Goal: Information Seeking & Learning: Learn about a topic

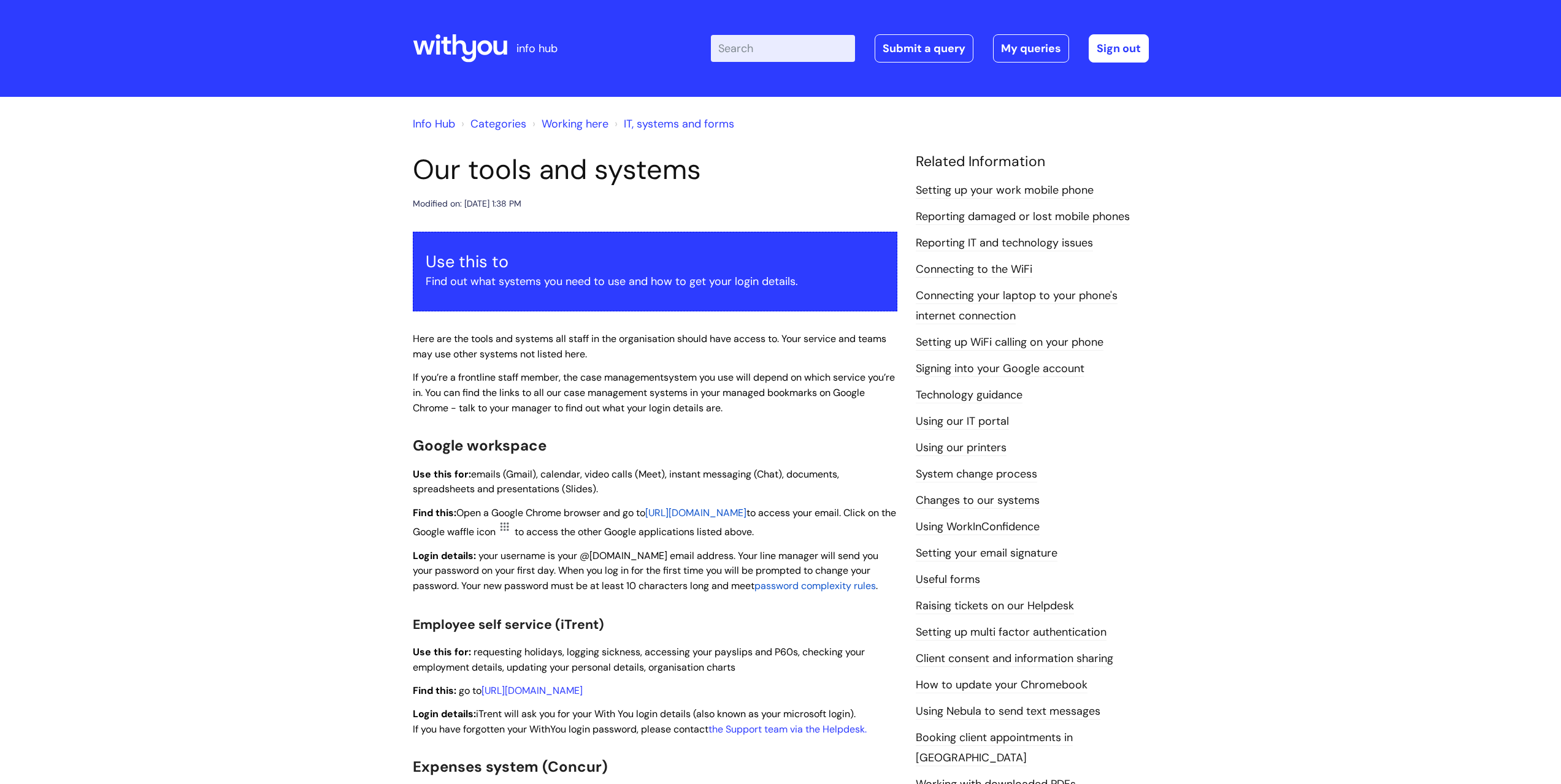
click at [760, 45] on input "Enter your search term here..." at bounding box center [783, 48] width 144 height 27
type input "bereavement leave"
click at [838, 47] on input "bereavement leave" at bounding box center [783, 48] width 144 height 27
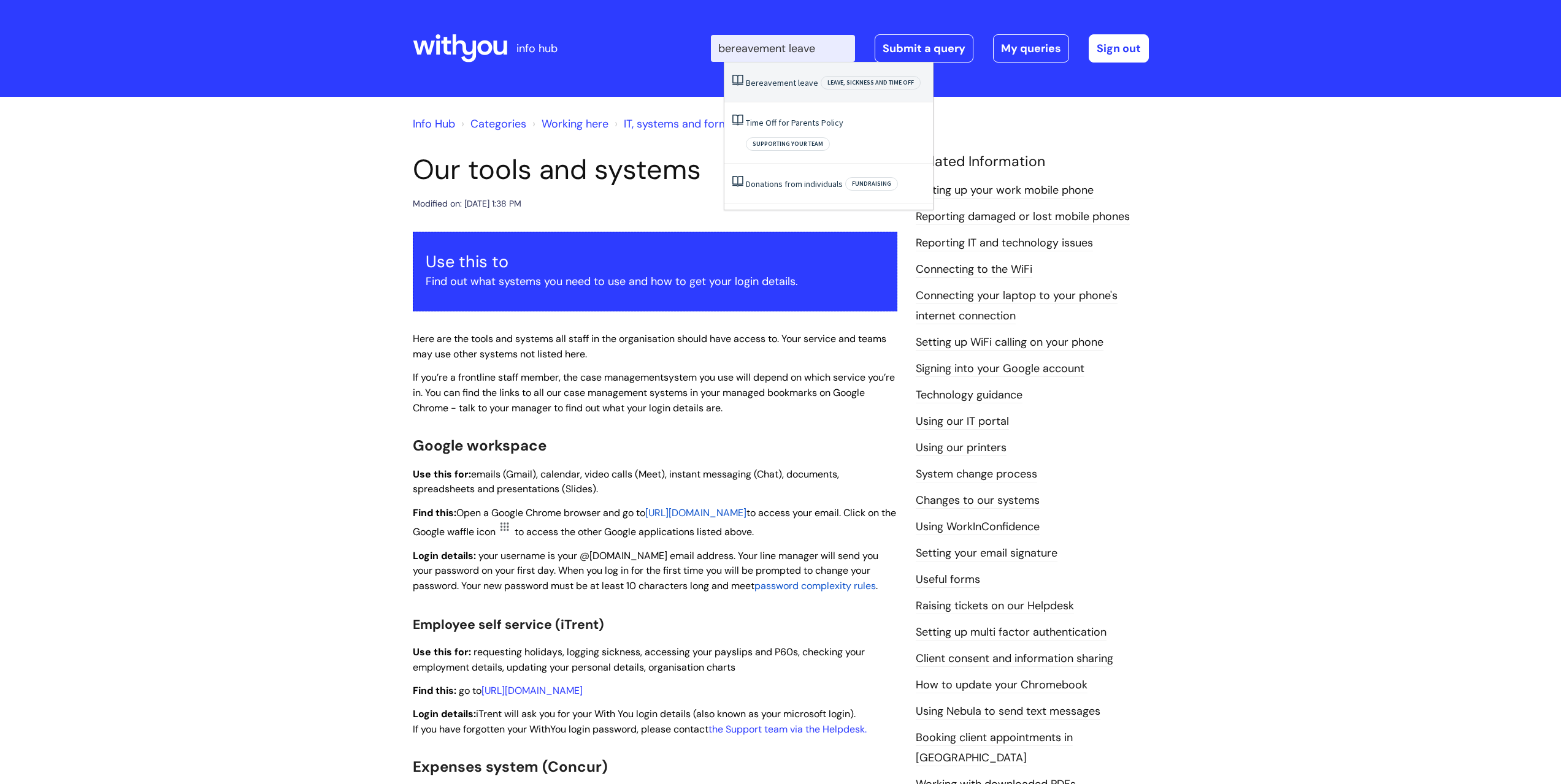
click at [798, 83] on span "leave" at bounding box center [808, 83] width 20 height 11
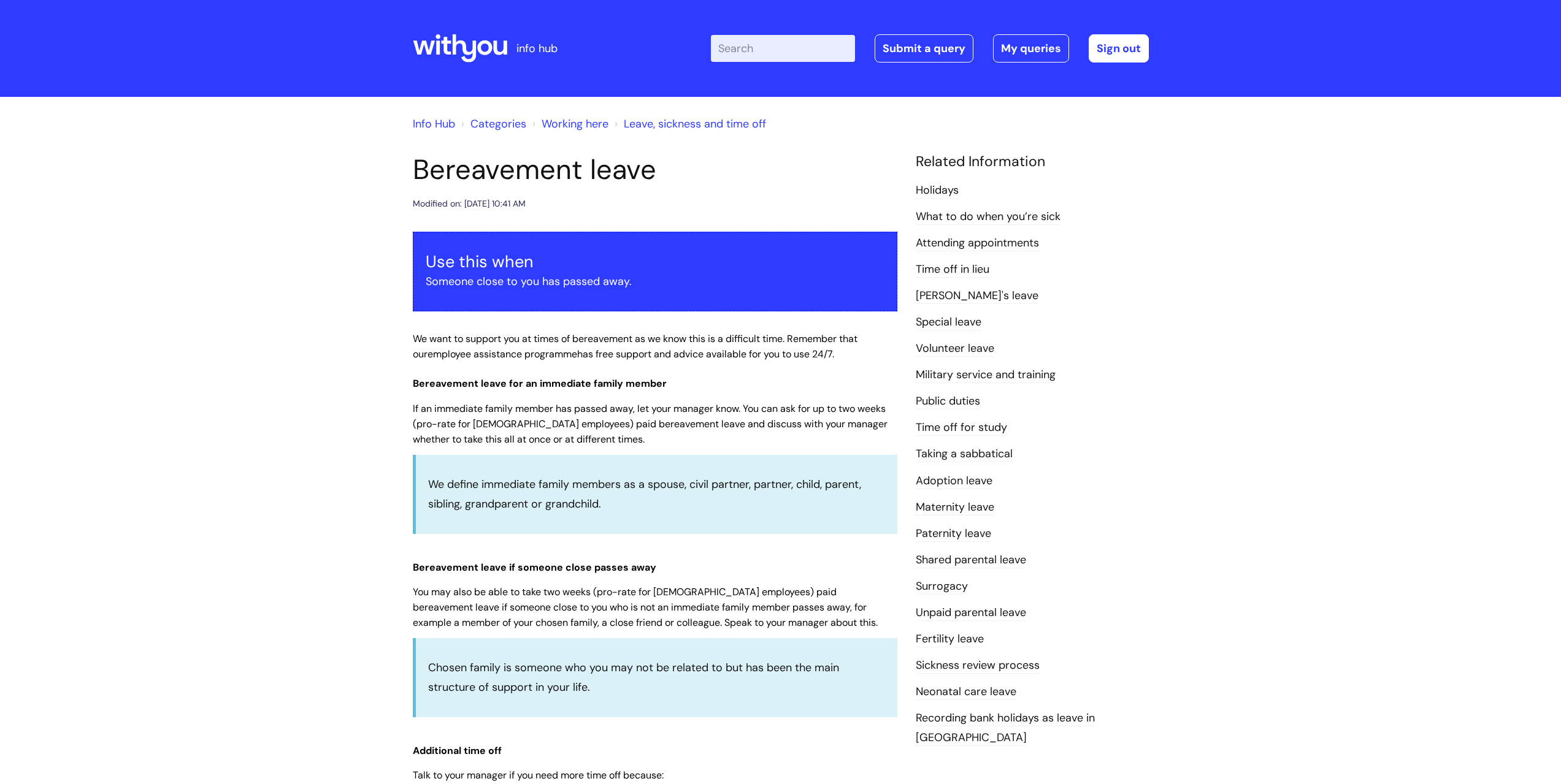
click at [748, 46] on input "Enter your search term here..." at bounding box center [783, 48] width 144 height 27
type input "return to wor"
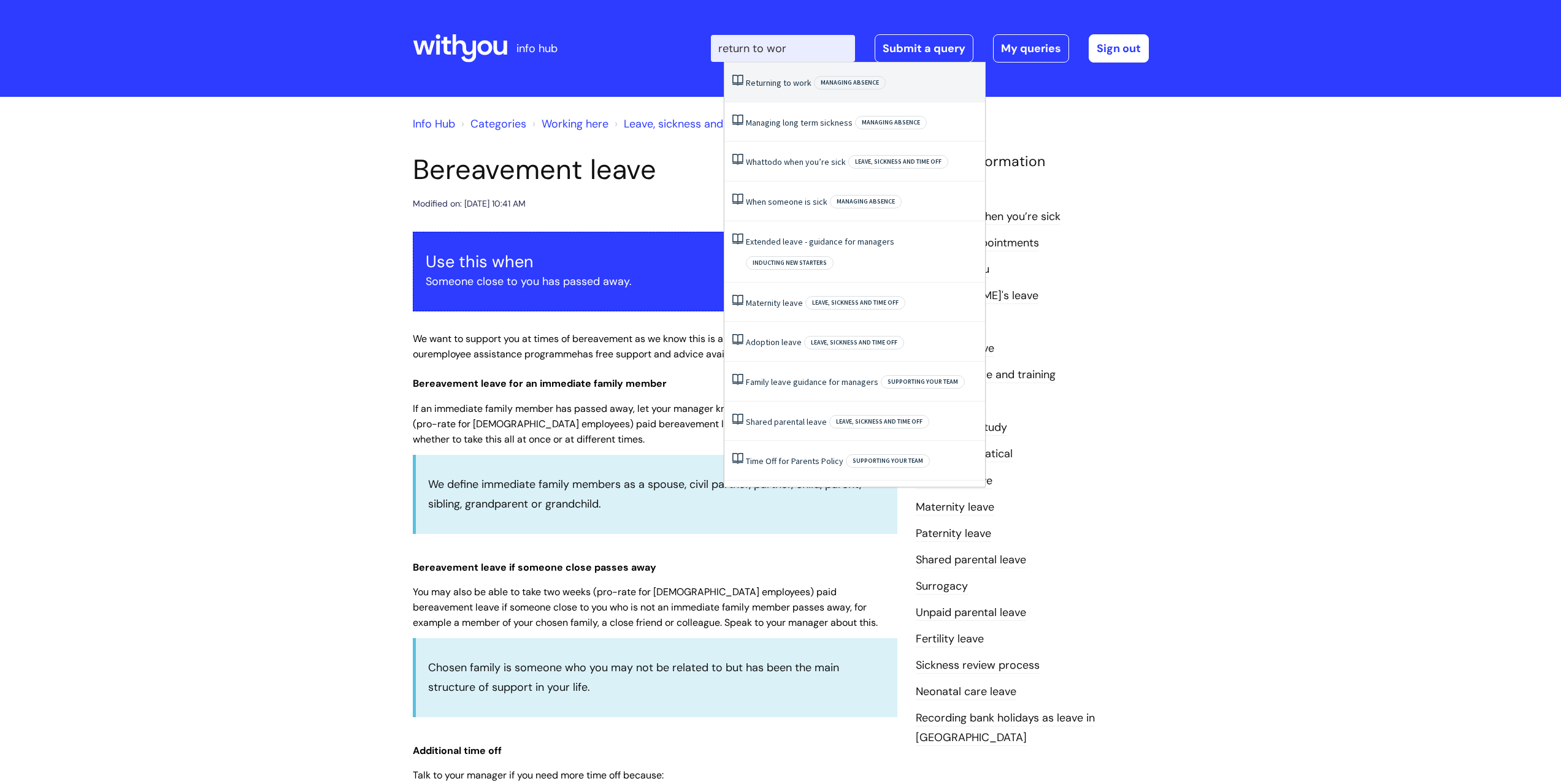
click at [766, 74] on li "Returning to work Managing absence" at bounding box center [855, 82] width 261 height 40
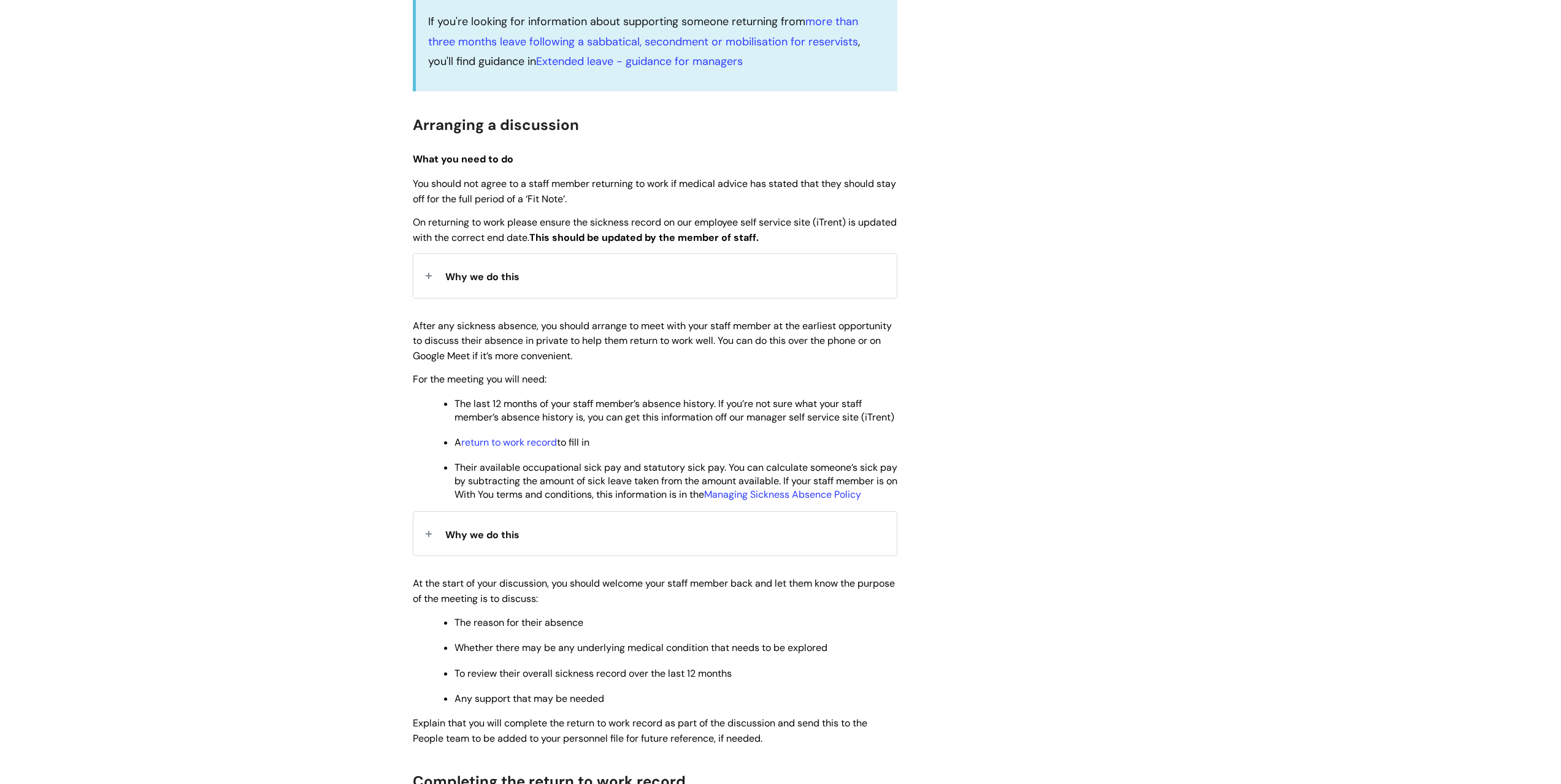
scroll to position [368, 0]
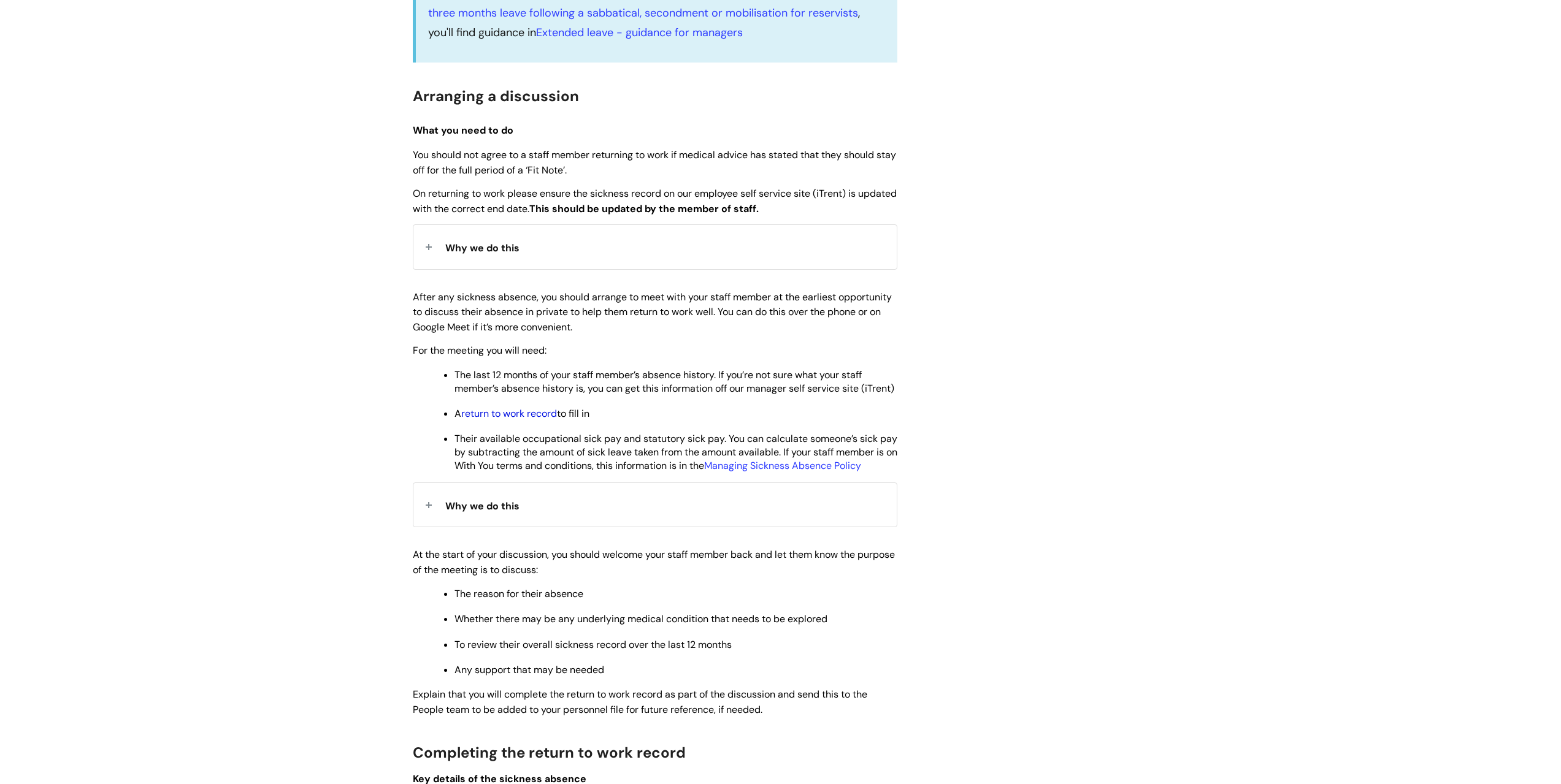
click at [537, 420] on link "return to work record" at bounding box center [508, 413] width 95 height 13
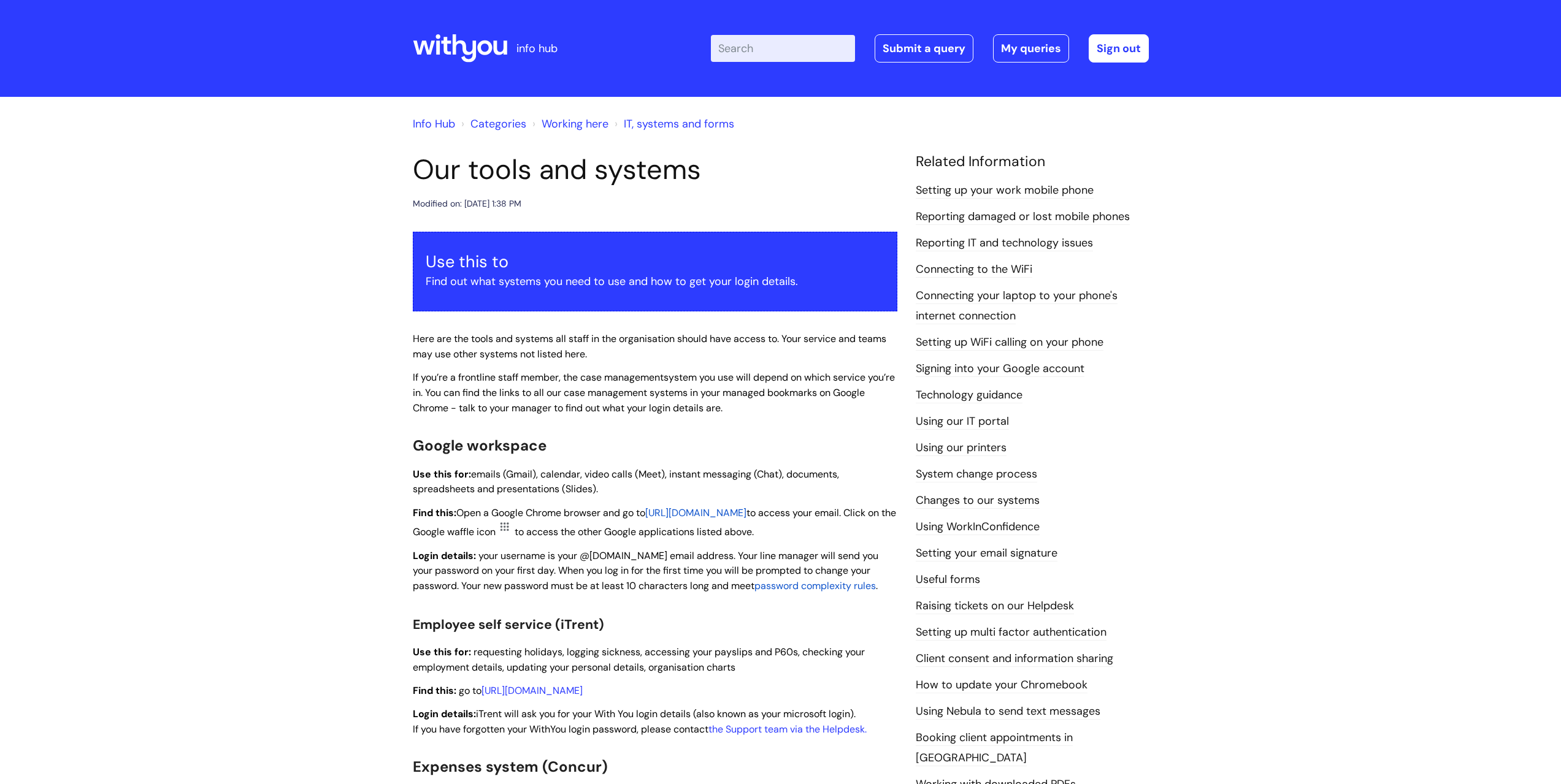
click at [745, 41] on input "Enter your search term here..." at bounding box center [783, 48] width 144 height 27
type input "b"
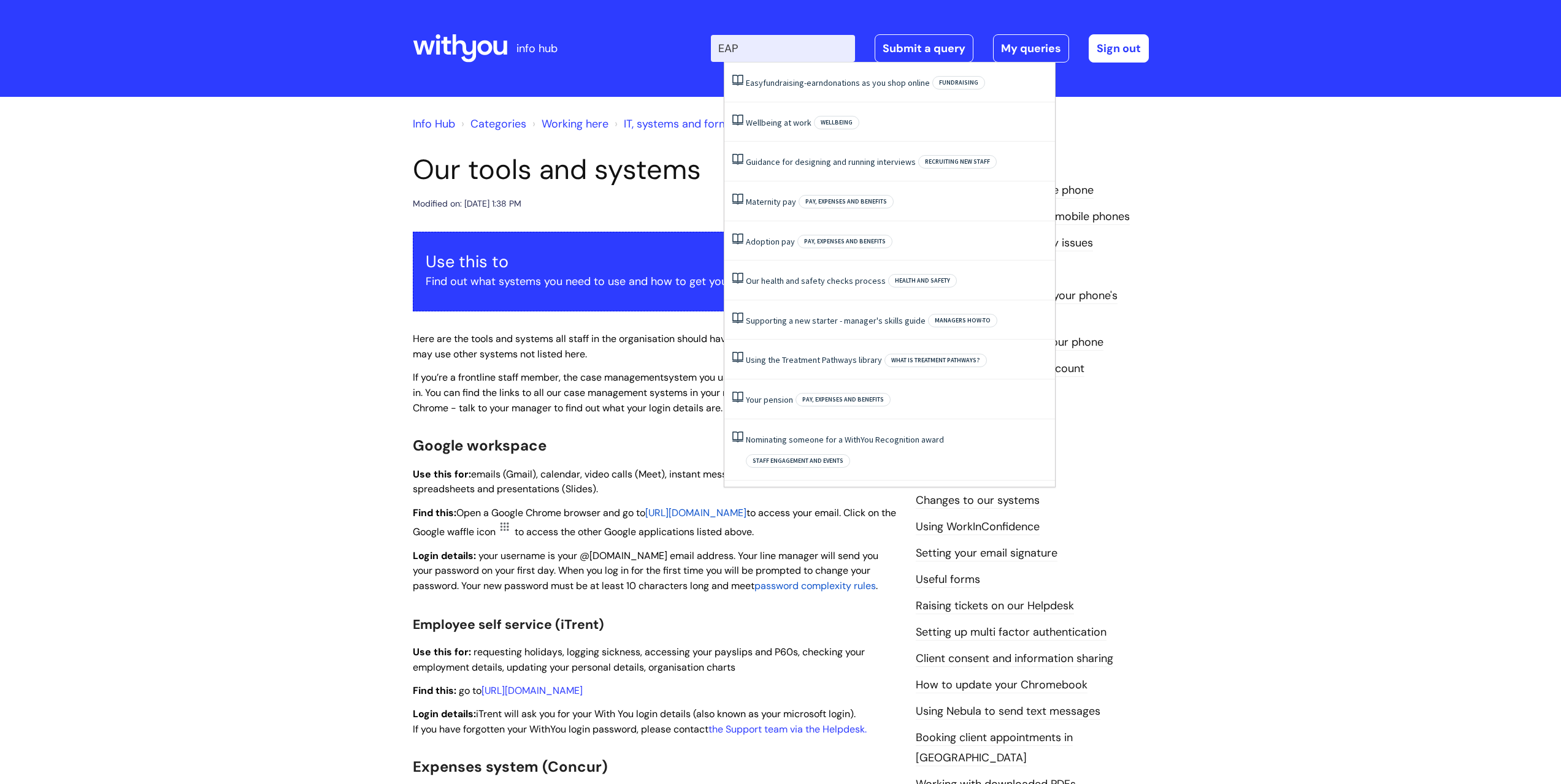
type input "EAPq"
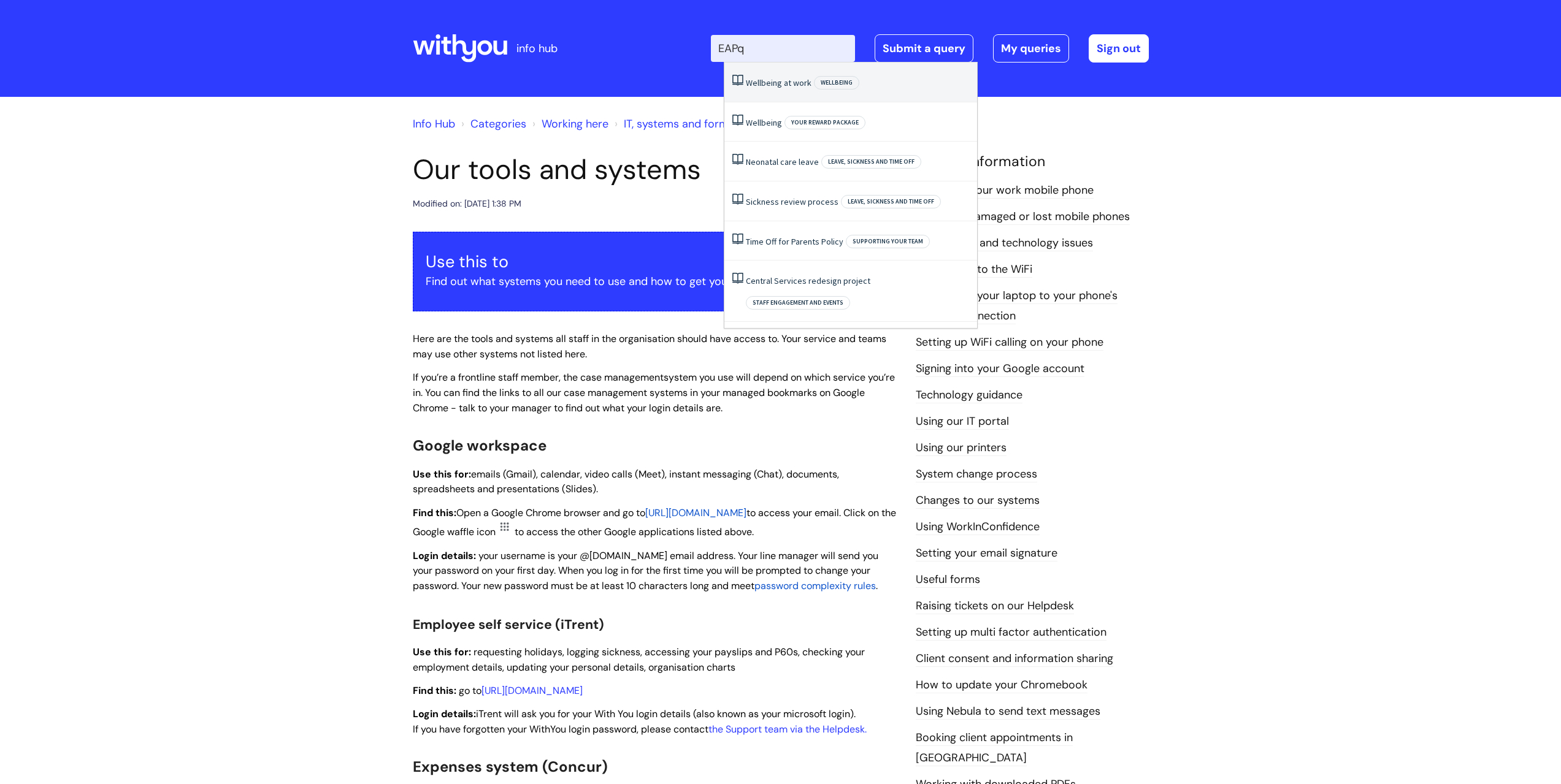
click at [759, 89] on li "Wellbeing at work Wellbeing" at bounding box center [851, 82] width 253 height 40
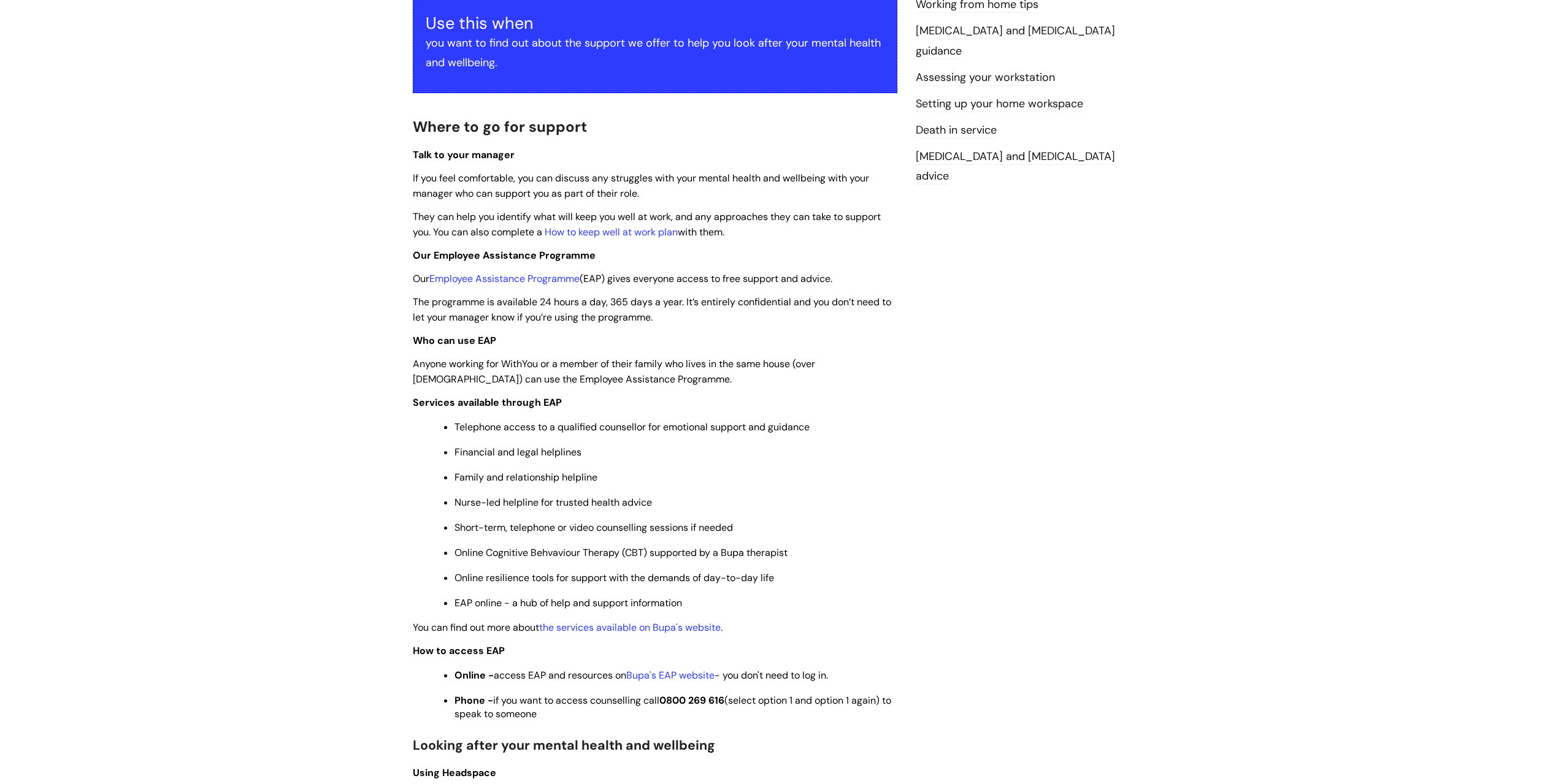
scroll to position [123, 0]
